Goal: Complete application form

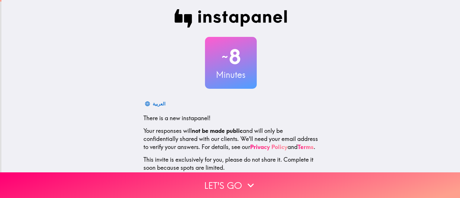
scroll to position [42, 0]
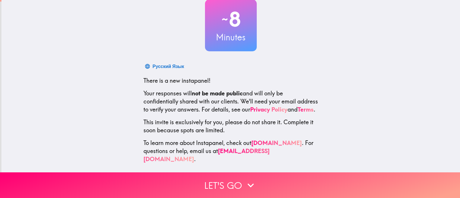
click at [228, 181] on button "Let's go" at bounding box center [230, 185] width 460 height 26
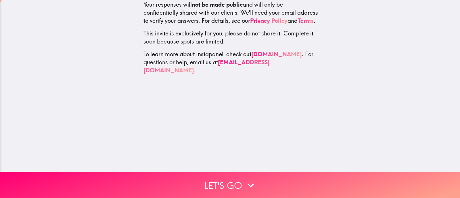
scroll to position [0, 0]
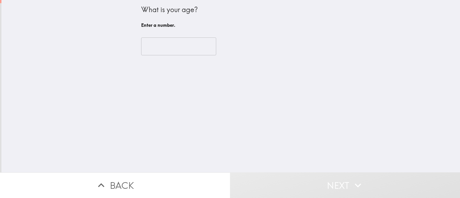
scroll to position [0, 2]
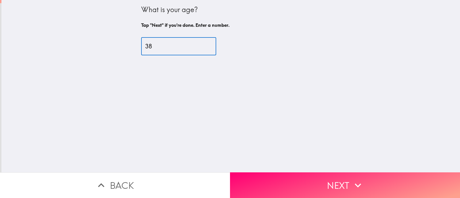
type input "38"
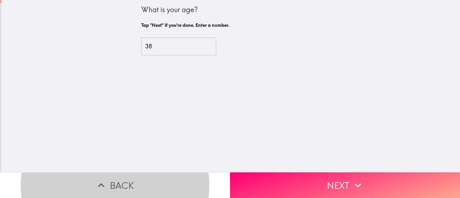
click at [343, 181] on button "Next" at bounding box center [345, 185] width 230 height 26
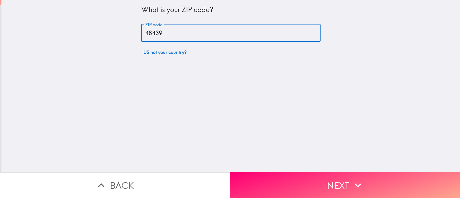
type input "48439"
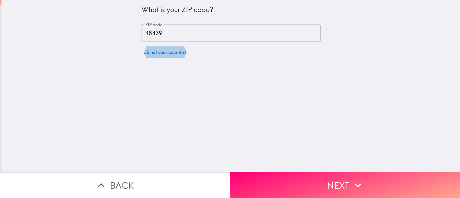
click at [343, 181] on button "Next" at bounding box center [345, 185] width 230 height 26
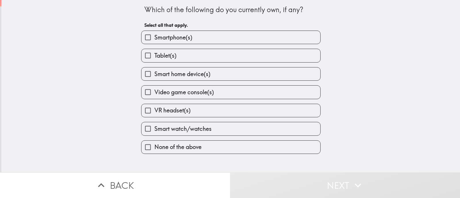
click at [227, 37] on button "Smartphone(s)" at bounding box center [230, 37] width 179 height 13
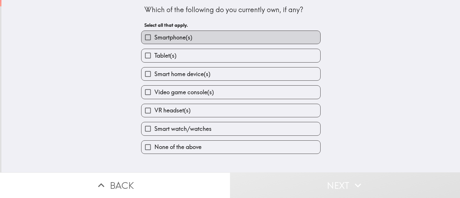
click at [227, 55] on button "Tablet(s)" at bounding box center [230, 55] width 179 height 13
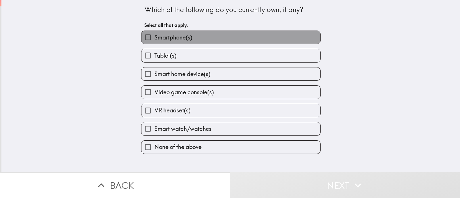
click at [164, 37] on span "Smartphone(s)" at bounding box center [173, 37] width 38 height 8
click at [154, 37] on input "Smartphone(s)" at bounding box center [147, 37] width 13 height 13
checkbox input "true"
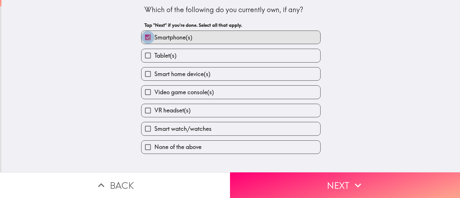
click at [166, 60] on label "Tablet(s)" at bounding box center [230, 55] width 179 height 13
click at [154, 60] on input "Tablet(s)" at bounding box center [147, 55] width 13 height 13
checkbox input "true"
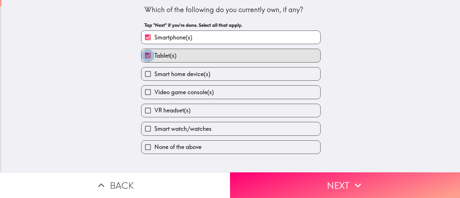
scroll to position [0, 0]
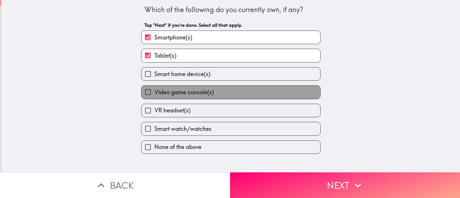
click at [166, 97] on label "Video game console(s)" at bounding box center [230, 91] width 179 height 13
click at [154, 97] on input "Video game console(s)" at bounding box center [147, 91] width 13 height 13
checkbox input "true"
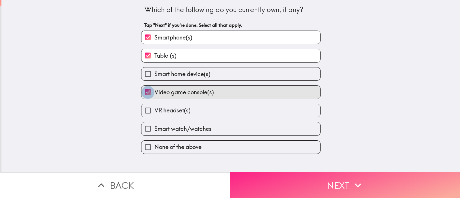
click at [276, 185] on button "Next" at bounding box center [345, 185] width 230 height 26
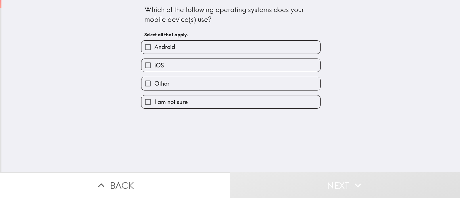
click at [174, 66] on label "iOS" at bounding box center [230, 65] width 179 height 13
click at [154, 66] on input "iOS" at bounding box center [147, 65] width 13 height 13
checkbox input "true"
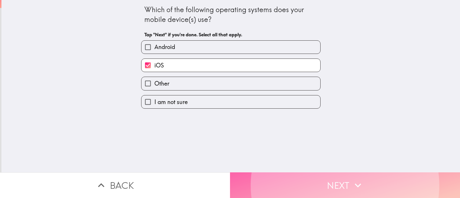
click at [317, 175] on button "Next" at bounding box center [345, 185] width 230 height 26
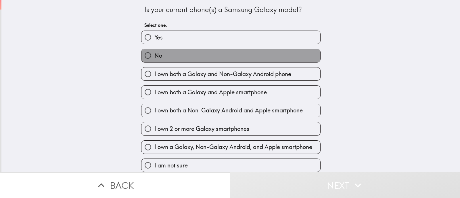
click at [171, 53] on label "No" at bounding box center [230, 55] width 179 height 13
click at [154, 53] on input "No" at bounding box center [147, 55] width 13 height 13
radio input "true"
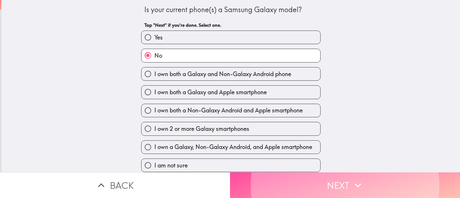
click at [347, 176] on button "Next" at bounding box center [345, 185] width 230 height 26
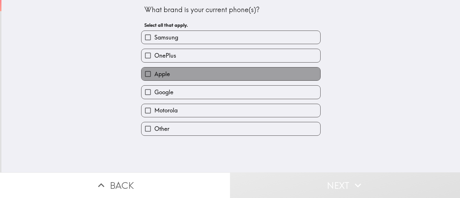
click at [183, 76] on label "Apple" at bounding box center [230, 73] width 179 height 13
click at [154, 76] on input "Apple" at bounding box center [147, 73] width 13 height 13
checkbox input "true"
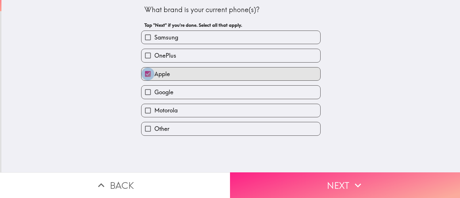
click at [317, 177] on button "Next" at bounding box center [345, 185] width 230 height 26
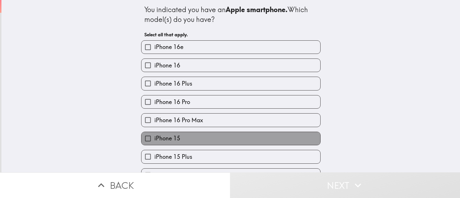
click at [195, 139] on label "iPhone 15" at bounding box center [230, 138] width 179 height 13
click at [154, 139] on input "iPhone 15" at bounding box center [147, 138] width 13 height 13
checkbox input "true"
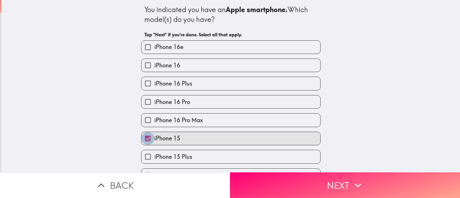
click at [273, 183] on button "Next" at bounding box center [345, 185] width 230 height 26
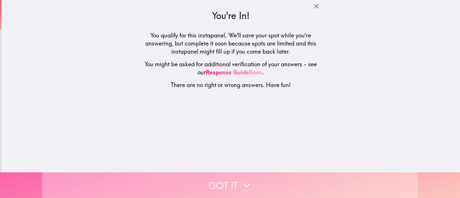
click at [256, 183] on button "Got it" at bounding box center [230, 185] width 460 height 26
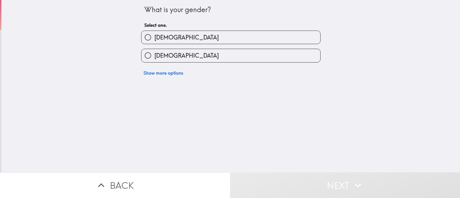
scroll to position [0, 27]
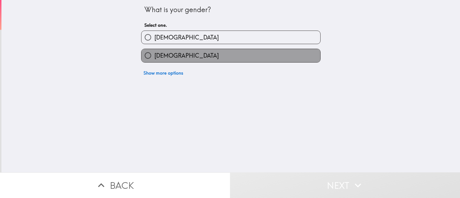
click at [174, 55] on label "[DEMOGRAPHIC_DATA]" at bounding box center [230, 55] width 179 height 13
click at [154, 55] on input "[DEMOGRAPHIC_DATA]" at bounding box center [147, 55] width 13 height 13
radio input "true"
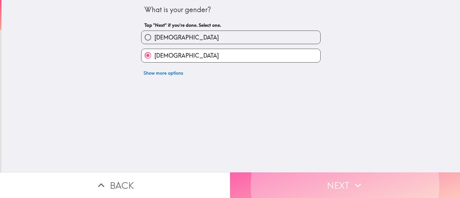
click at [267, 172] on button "Next" at bounding box center [345, 185] width 230 height 26
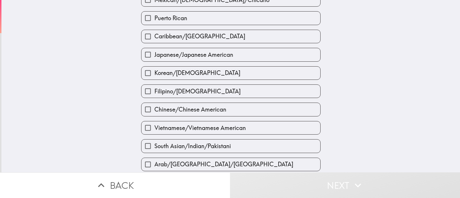
scroll to position [158, 0]
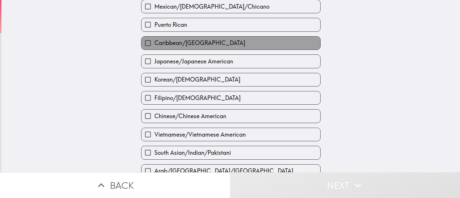
click at [160, 47] on span "Caribbean/[GEOGRAPHIC_DATA]" at bounding box center [199, 43] width 91 height 8
click at [154, 47] on input "Caribbean/[GEOGRAPHIC_DATA]" at bounding box center [147, 43] width 13 height 13
checkbox input "true"
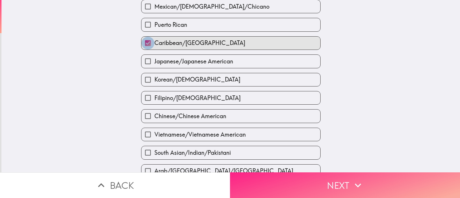
click at [296, 185] on button "Next" at bounding box center [345, 185] width 230 height 26
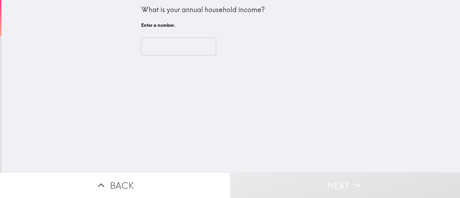
click at [172, 52] on input "number" at bounding box center [178, 46] width 75 height 18
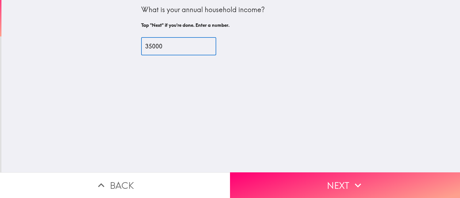
type input "35000"
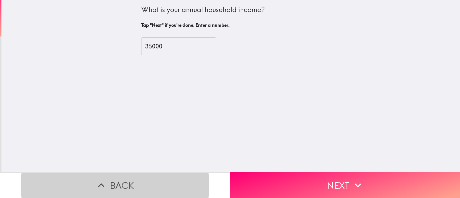
click at [343, 181] on button "Next" at bounding box center [345, 185] width 230 height 26
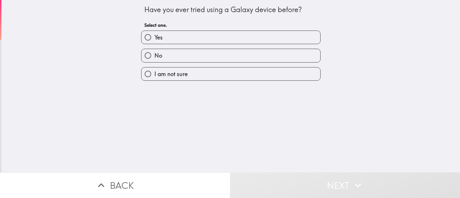
click at [143, 37] on input "Yes" at bounding box center [147, 37] width 13 height 13
radio input "true"
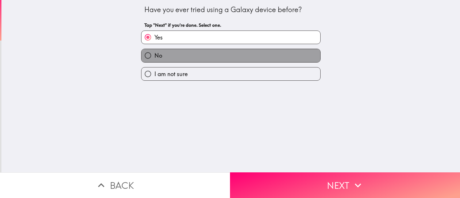
click at [167, 59] on label "No" at bounding box center [230, 55] width 179 height 13
click at [154, 59] on input "No" at bounding box center [147, 55] width 13 height 13
radio input "true"
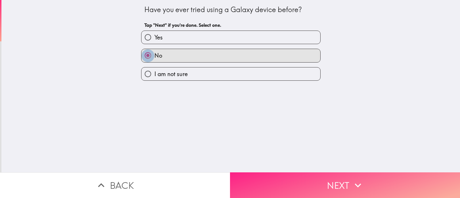
click at [268, 186] on button "Next" at bounding box center [345, 185] width 230 height 26
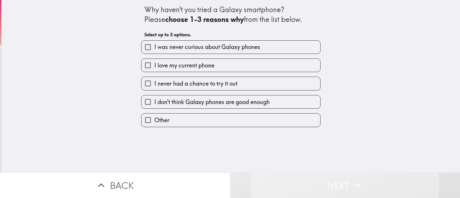
scroll to position [0, 2]
click at [227, 65] on button "I love my current phone" at bounding box center [230, 65] width 179 height 13
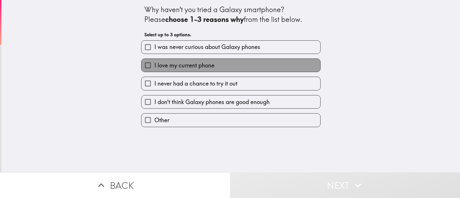
click at [181, 68] on span "I love my current phone" at bounding box center [184, 65] width 60 height 8
click at [154, 68] on input "I love my current phone" at bounding box center [147, 65] width 13 height 13
checkbox input "true"
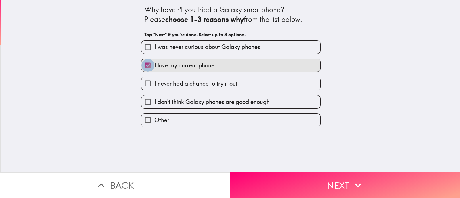
scroll to position [0, 0]
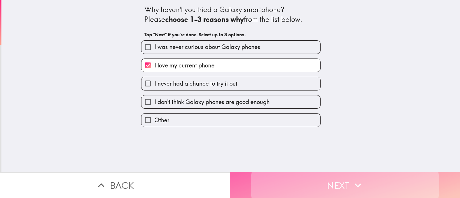
click at [264, 190] on button "Next" at bounding box center [345, 185] width 230 height 26
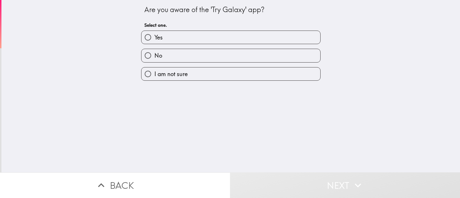
click at [162, 59] on label "No" at bounding box center [230, 55] width 179 height 13
click at [154, 59] on input "No" at bounding box center [147, 55] width 13 height 13
radio input "true"
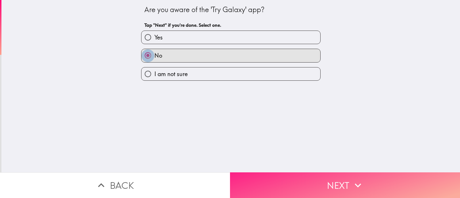
click at [279, 185] on button "Next" at bounding box center [345, 185] width 230 height 26
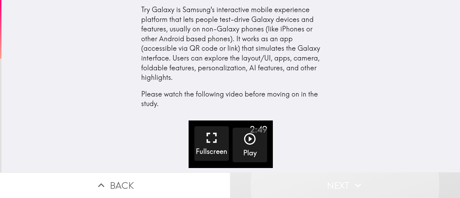
scroll to position [0, 1]
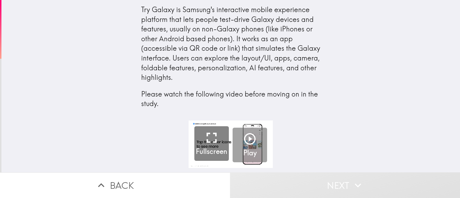
click at [246, 145] on button "Play" at bounding box center [250, 144] width 35 height 35
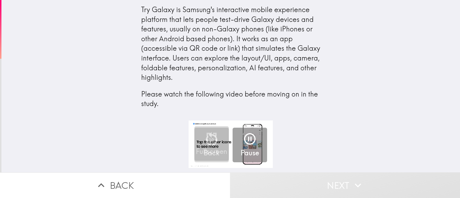
scroll to position [0, 2]
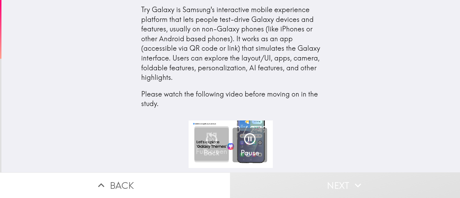
click at [343, 181] on button "Next" at bounding box center [345, 185] width 230 height 26
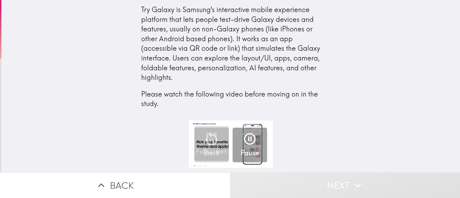
click at [343, 181] on button "Next" at bounding box center [345, 185] width 230 height 26
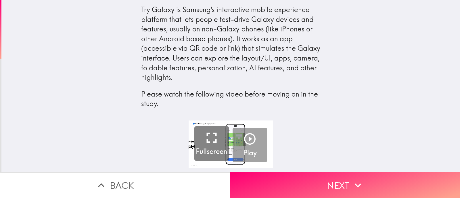
scroll to position [0, 10]
click at [343, 181] on button "Next" at bounding box center [345, 185] width 230 height 26
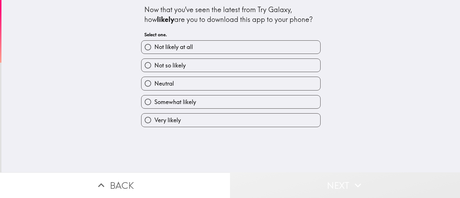
scroll to position [0, 11]
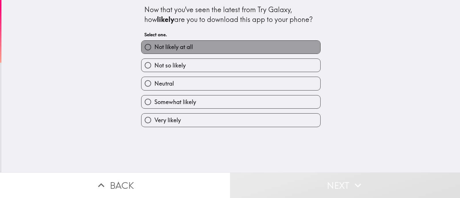
click at [166, 49] on span "Not likely at all" at bounding box center [173, 47] width 39 height 8
click at [154, 49] on input "Not likely at all" at bounding box center [147, 47] width 13 height 13
radio input "true"
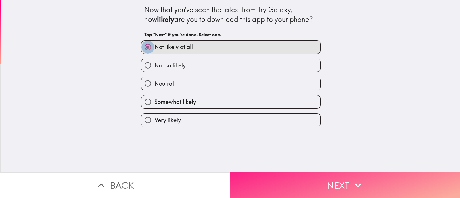
click at [256, 183] on button "Next" at bounding box center [345, 185] width 230 height 26
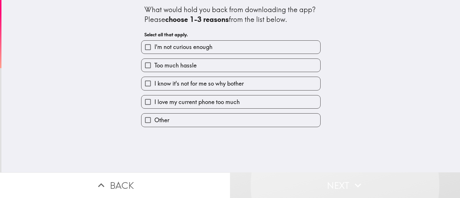
scroll to position [0, 13]
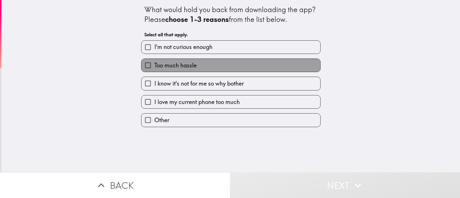
click at [176, 70] on label "Too much hassle" at bounding box center [230, 65] width 179 height 13
click at [154, 70] on input "Too much hassle" at bounding box center [147, 65] width 13 height 13
checkbox input "true"
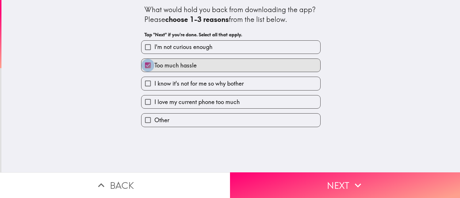
click at [205, 103] on span "I love my current phone too much" at bounding box center [196, 102] width 85 height 8
click at [154, 103] on input "I love my current phone too much" at bounding box center [147, 101] width 13 height 13
checkbox input "true"
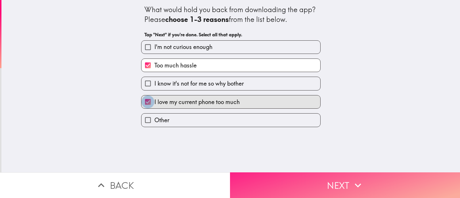
click at [262, 179] on button "Next" at bounding box center [345, 185] width 230 height 26
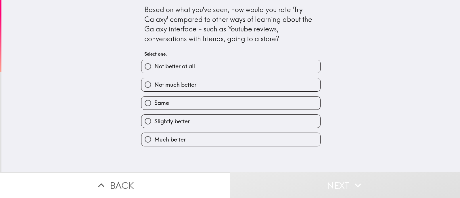
scroll to position [0, 13]
click at [175, 86] on span "Not much better" at bounding box center [175, 85] width 42 height 8
click at [154, 86] on input "Not much better" at bounding box center [147, 84] width 13 height 13
radio input "true"
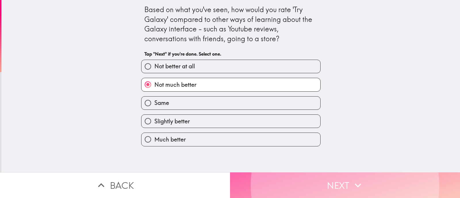
click at [259, 180] on button "Next" at bounding box center [345, 185] width 230 height 26
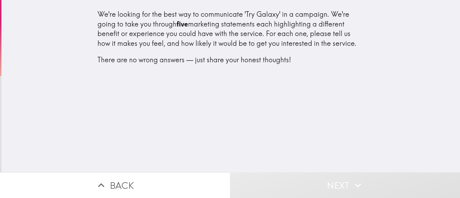
scroll to position [0, 16]
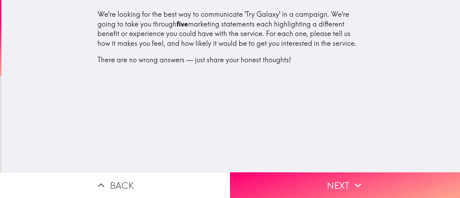
click at [343, 181] on button "Next" at bounding box center [345, 185] width 230 height 26
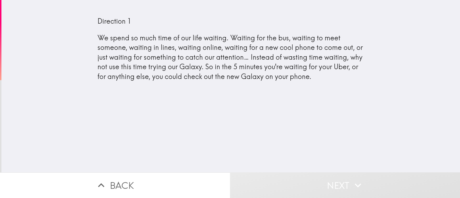
scroll to position [0, 18]
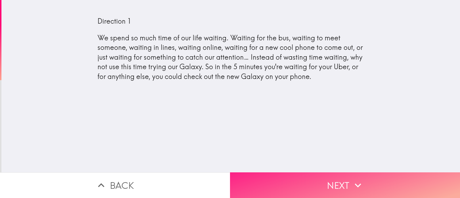
click at [263, 179] on button "Next" at bounding box center [345, 185] width 230 height 26
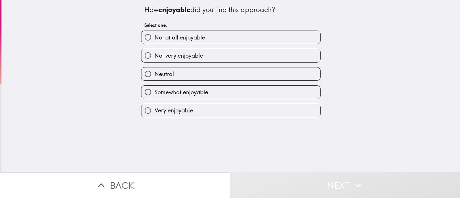
scroll to position [0, 20]
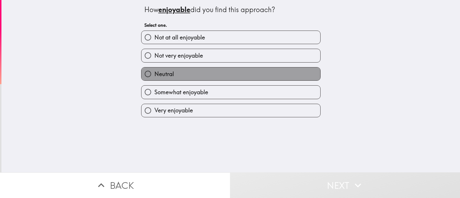
click at [189, 71] on label "Neutral" at bounding box center [230, 73] width 179 height 13
click at [154, 71] on input "Neutral" at bounding box center [147, 73] width 13 height 13
radio input "true"
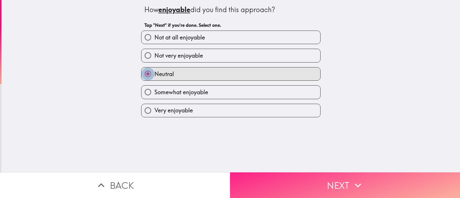
click at [279, 182] on button "Next" at bounding box center [345, 185] width 230 height 26
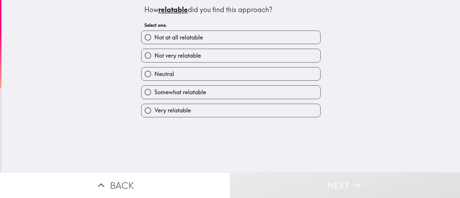
click at [215, 73] on label "Neutral" at bounding box center [230, 73] width 179 height 13
click at [154, 73] on input "Neutral" at bounding box center [147, 73] width 13 height 13
radio input "true"
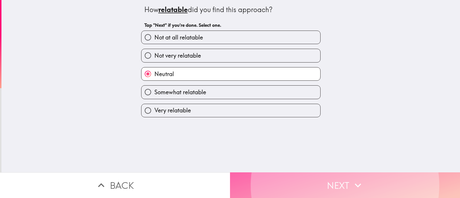
click at [282, 177] on button "Next" at bounding box center [345, 185] width 230 height 26
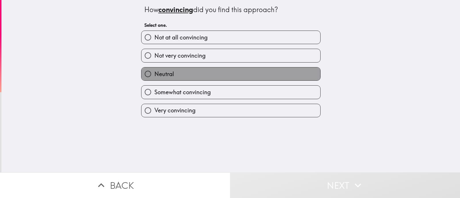
click at [186, 79] on label "Neutral" at bounding box center [230, 73] width 179 height 13
click at [154, 79] on input "Neutral" at bounding box center [147, 73] width 13 height 13
radio input "true"
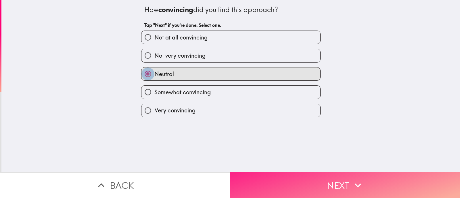
click at [291, 187] on button "Next" at bounding box center [345, 185] width 230 height 26
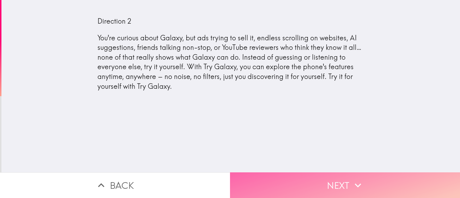
click at [259, 177] on button "Next" at bounding box center [345, 185] width 230 height 26
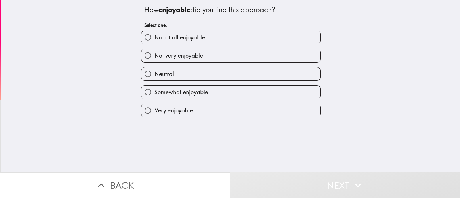
scroll to position [0, 21]
click at [193, 45] on div "Not very enjoyable" at bounding box center [229, 53] width 184 height 18
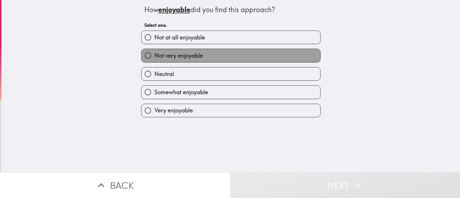
click at [193, 58] on span "Not very enjoyable" at bounding box center [178, 55] width 49 height 8
click at [154, 58] on input "Not very enjoyable" at bounding box center [147, 55] width 13 height 13
radio input "true"
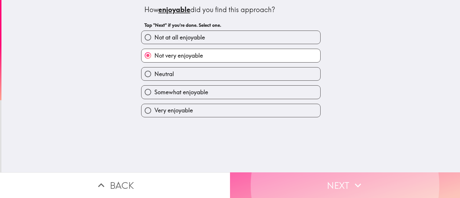
click at [262, 185] on button "Next" at bounding box center [345, 185] width 230 height 26
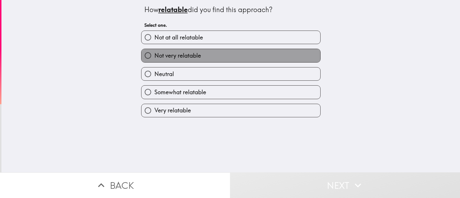
click at [205, 57] on label "Not very relatable" at bounding box center [230, 55] width 179 height 13
click at [154, 57] on input "Not very relatable" at bounding box center [147, 55] width 13 height 13
radio input "true"
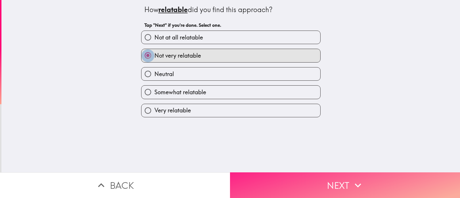
click at [263, 181] on button "Next" at bounding box center [345, 185] width 230 height 26
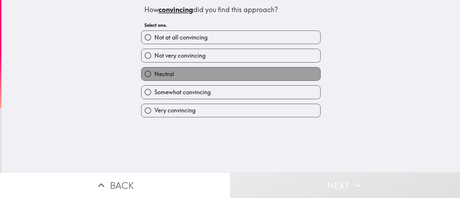
click at [195, 72] on label "Neutral" at bounding box center [230, 73] width 179 height 13
click at [154, 72] on input "Neutral" at bounding box center [147, 73] width 13 height 13
radio input "true"
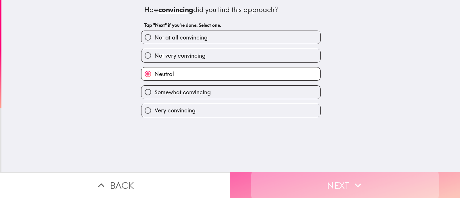
click at [259, 177] on button "Next" at bounding box center [345, 185] width 230 height 26
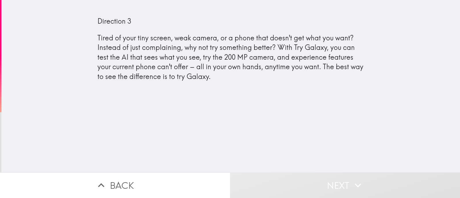
scroll to position [0, 23]
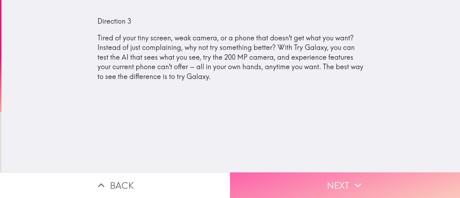
click at [267, 182] on button "Next" at bounding box center [345, 185] width 230 height 26
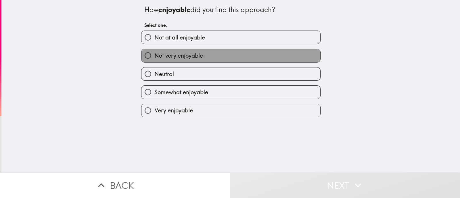
click at [198, 52] on span "Not very enjoyable" at bounding box center [178, 55] width 49 height 8
click at [154, 52] on input "Not very enjoyable" at bounding box center [147, 55] width 13 height 13
radio input "true"
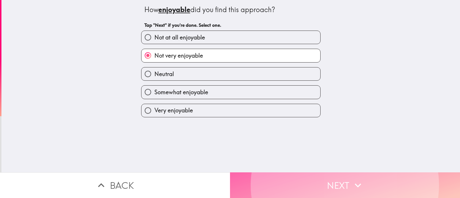
click at [263, 179] on button "Next" at bounding box center [345, 185] width 230 height 26
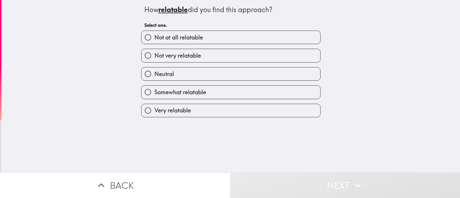
click at [198, 72] on label "Neutral" at bounding box center [230, 73] width 179 height 13
click at [154, 72] on input "Neutral" at bounding box center [147, 73] width 13 height 13
radio input "true"
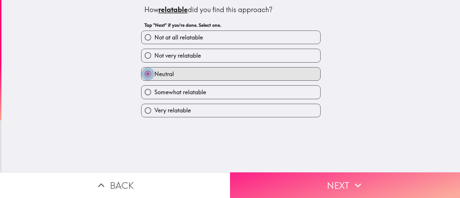
drag, startPoint x: 253, startPoint y: 177, endPoint x: 252, endPoint y: 172, distance: 4.5
click at [253, 175] on button "Next" at bounding box center [345, 185] width 230 height 26
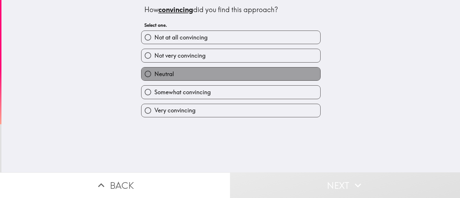
click at [199, 75] on label "Neutral" at bounding box center [230, 73] width 179 height 13
click at [154, 75] on input "Neutral" at bounding box center [147, 73] width 13 height 13
radio input "true"
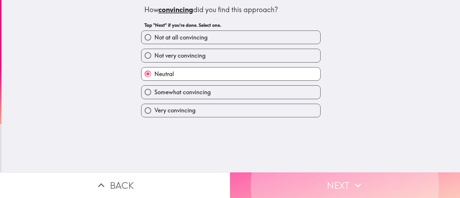
click at [249, 175] on button "Next" at bounding box center [345, 185] width 230 height 26
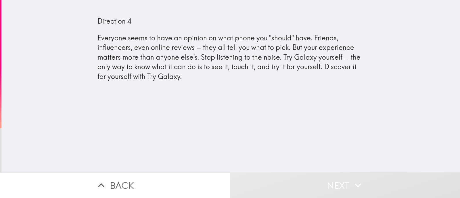
scroll to position [0, 24]
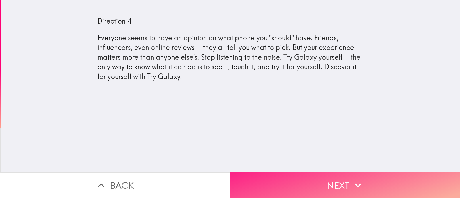
click at [257, 180] on button "Next" at bounding box center [345, 185] width 230 height 26
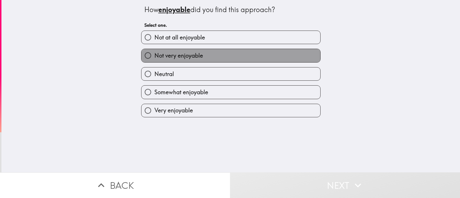
click at [184, 57] on span "Not very enjoyable" at bounding box center [178, 55] width 49 height 8
click at [154, 57] on input "Not very enjoyable" at bounding box center [147, 55] width 13 height 13
radio input "true"
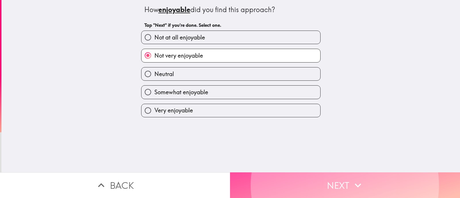
drag, startPoint x: 243, startPoint y: 176, endPoint x: 239, endPoint y: 164, distance: 12.5
click at [242, 172] on button "Next" at bounding box center [345, 185] width 230 height 26
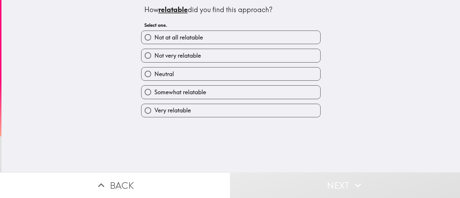
click at [186, 54] on span "Not very relatable" at bounding box center [177, 55] width 47 height 8
click at [154, 54] on input "Not very relatable" at bounding box center [147, 55] width 13 height 13
radio input "true"
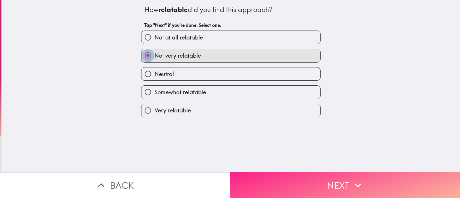
drag, startPoint x: 253, startPoint y: 183, endPoint x: 252, endPoint y: 178, distance: 5.2
click at [253, 179] on button "Next" at bounding box center [345, 185] width 230 height 26
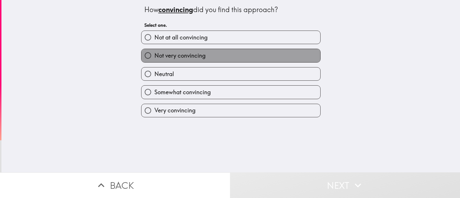
click at [200, 62] on label "Not very convincing" at bounding box center [230, 55] width 179 height 13
click at [154, 62] on input "Not very convincing" at bounding box center [147, 55] width 13 height 13
radio input "true"
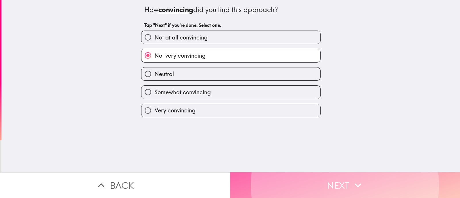
click at [257, 178] on button "Next" at bounding box center [345, 185] width 230 height 26
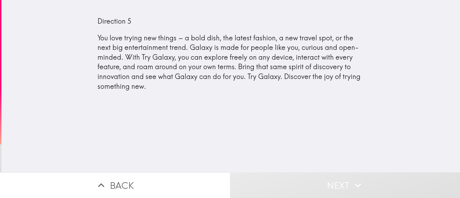
scroll to position [0, 25]
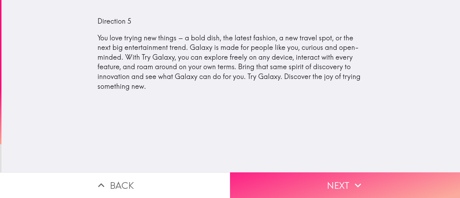
click at [282, 177] on button "Next" at bounding box center [345, 185] width 230 height 26
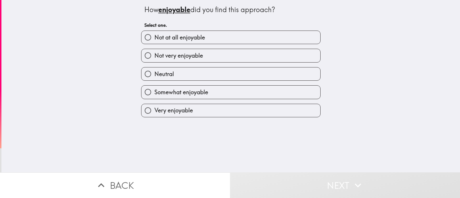
click at [202, 77] on label "Neutral" at bounding box center [230, 73] width 179 height 13
click at [154, 77] on input "Neutral" at bounding box center [147, 73] width 13 height 13
radio input "true"
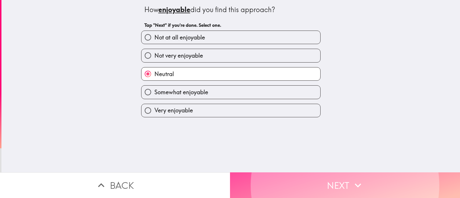
drag, startPoint x: 246, startPoint y: 180, endPoint x: 231, endPoint y: 138, distance: 44.7
click at [246, 175] on button "Next" at bounding box center [345, 185] width 230 height 26
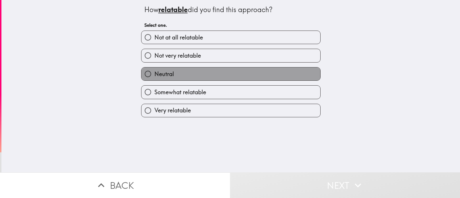
click at [194, 80] on label "Neutral" at bounding box center [230, 73] width 179 height 13
click at [154, 80] on input "Neutral" at bounding box center [147, 73] width 13 height 13
radio input "true"
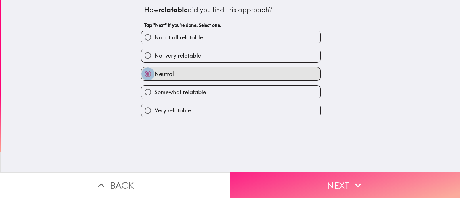
click at [250, 177] on button "Next" at bounding box center [345, 185] width 230 height 26
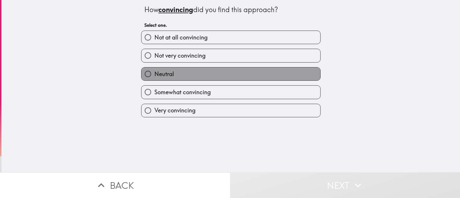
click at [201, 74] on label "Neutral" at bounding box center [230, 73] width 179 height 13
click at [154, 74] on input "Neutral" at bounding box center [147, 73] width 13 height 13
radio input "true"
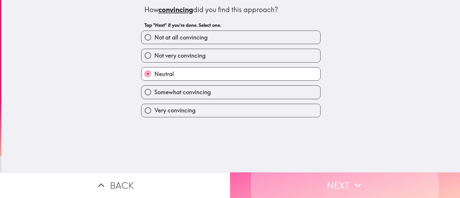
click at [255, 178] on button "Next" at bounding box center [345, 185] width 230 height 26
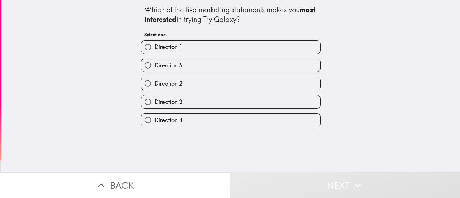
scroll to position [0, 26]
click at [195, 46] on label "Direction 1" at bounding box center [230, 47] width 179 height 13
click at [154, 46] on input "Direction 1" at bounding box center [147, 47] width 13 height 13
radio input "true"
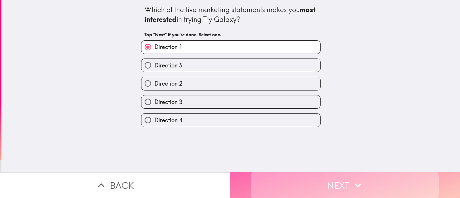
click at [273, 179] on button "Next" at bounding box center [345, 185] width 230 height 26
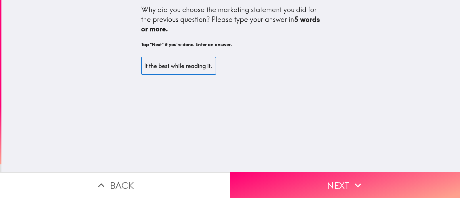
scroll to position [0, 27]
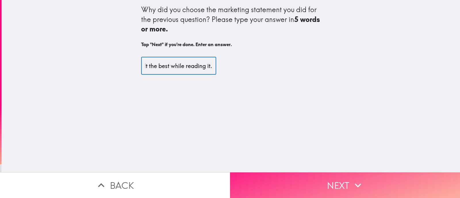
type input "It just felt the best while reading it."
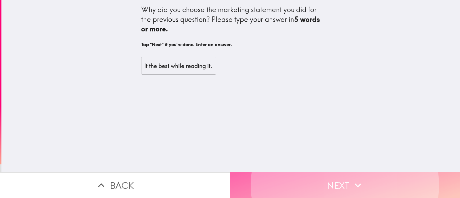
scroll to position [0, 0]
click at [270, 177] on button "Next" at bounding box center [345, 185] width 230 height 26
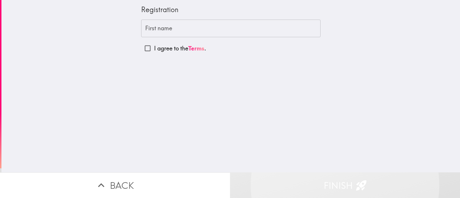
scroll to position [0, 26]
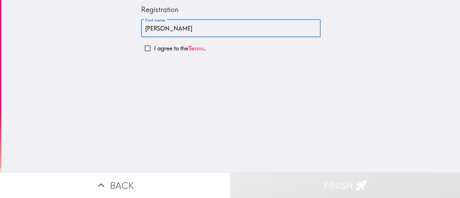
type input "[PERSON_NAME]"
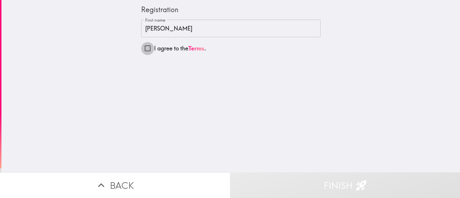
click at [143, 48] on input "I agree to the Terms ." at bounding box center [147, 48] width 13 height 13
checkbox input "true"
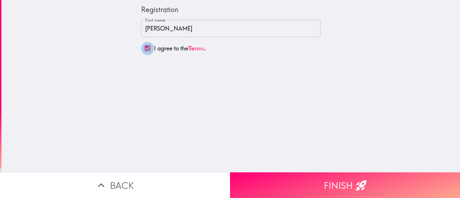
click at [343, 181] on button "Finish" at bounding box center [345, 185] width 230 height 26
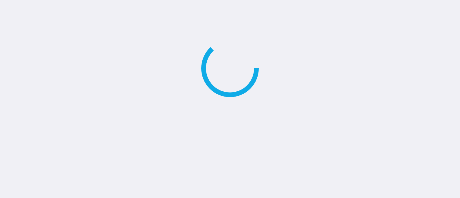
scroll to position [0, 26]
